Goal: Task Accomplishment & Management: Use online tool/utility

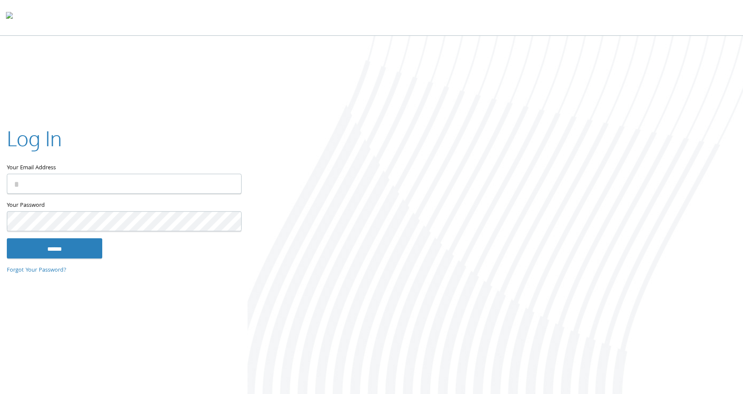
type input "**********"
click at [68, 253] on input "******" at bounding box center [54, 248] width 95 height 20
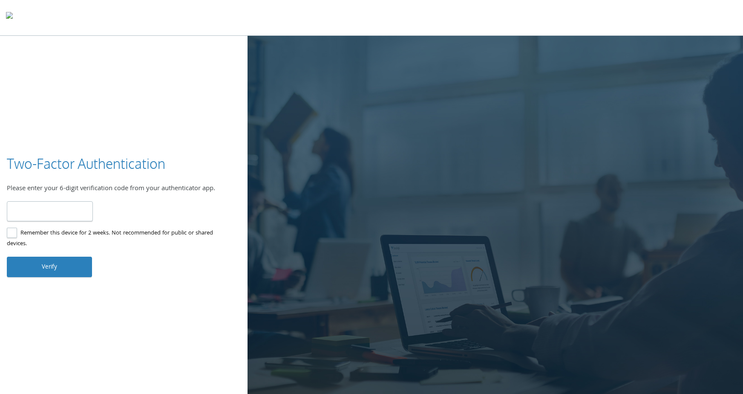
type input "******"
